Goal: Use online tool/utility: Utilize a website feature to perform a specific function

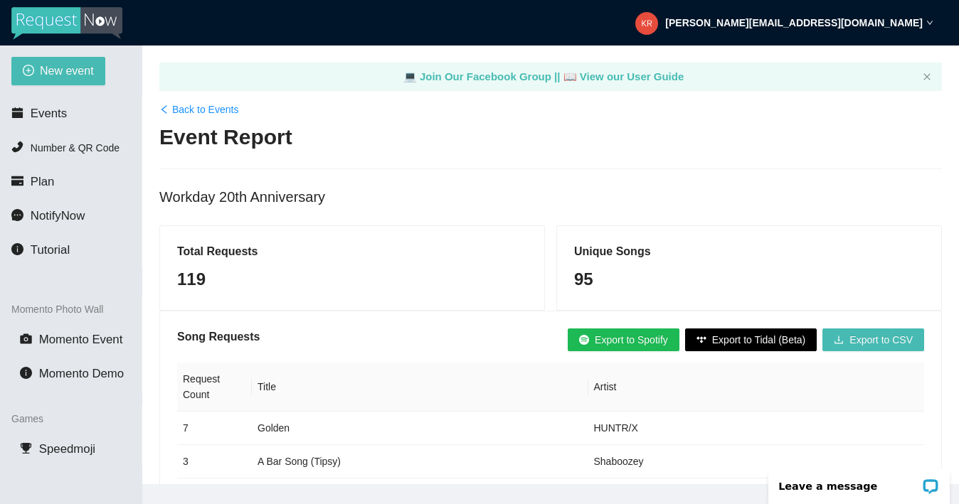
click at [639, 334] on span "Export to Spotify" at bounding box center [631, 340] width 73 height 16
click at [595, 337] on span "Export to Spotify" at bounding box center [631, 340] width 73 height 16
click at [605, 336] on span "Export to Spotify" at bounding box center [631, 340] width 73 height 16
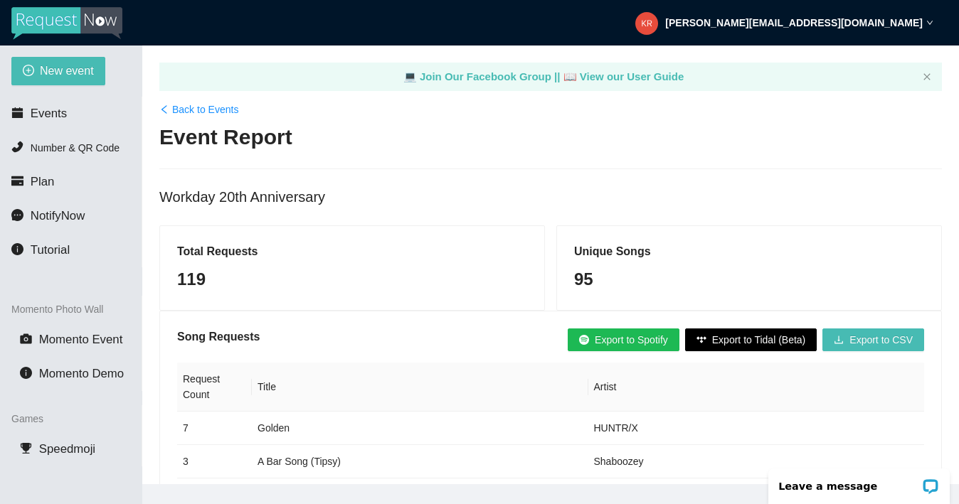
click at [605, 336] on span "Export to Spotify" at bounding box center [631, 340] width 73 height 16
